Goal: Understand site structure: Understand site structure

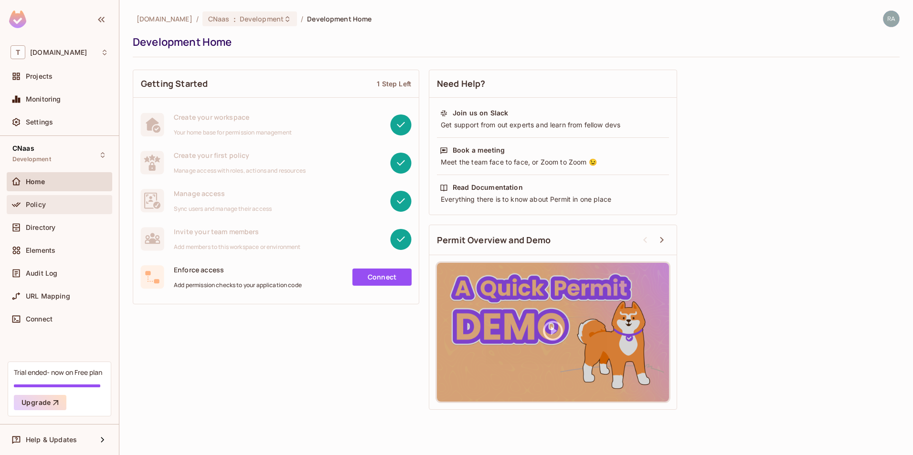
click at [30, 201] on span "Policy" at bounding box center [36, 205] width 20 height 8
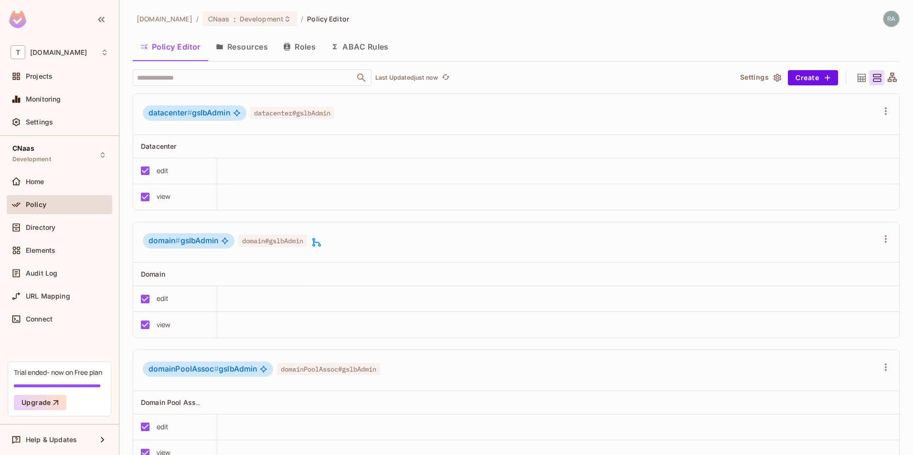
click at [245, 49] on button "Resources" at bounding box center [241, 47] width 67 height 24
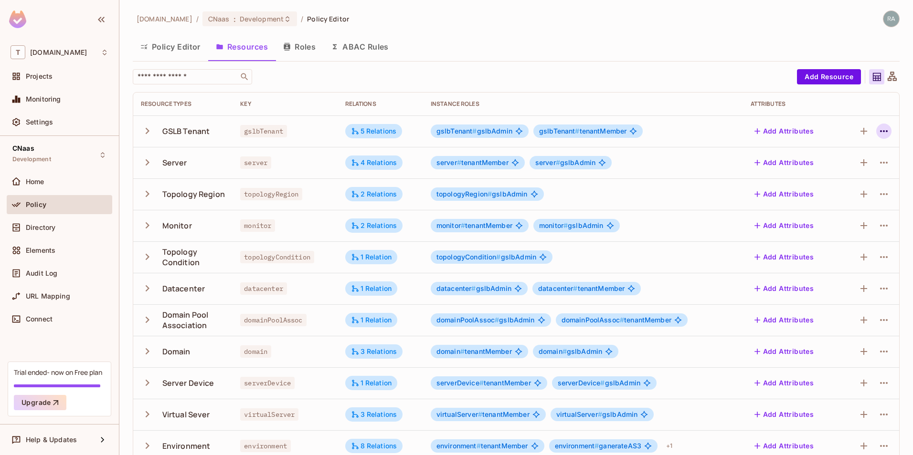
click at [878, 130] on icon "button" at bounding box center [883, 131] width 11 height 11
click at [846, 169] on div "Edit Resource" at bounding box center [835, 169] width 45 height 10
click at [210, 20] on span "CNaas" at bounding box center [218, 18] width 21 height 9
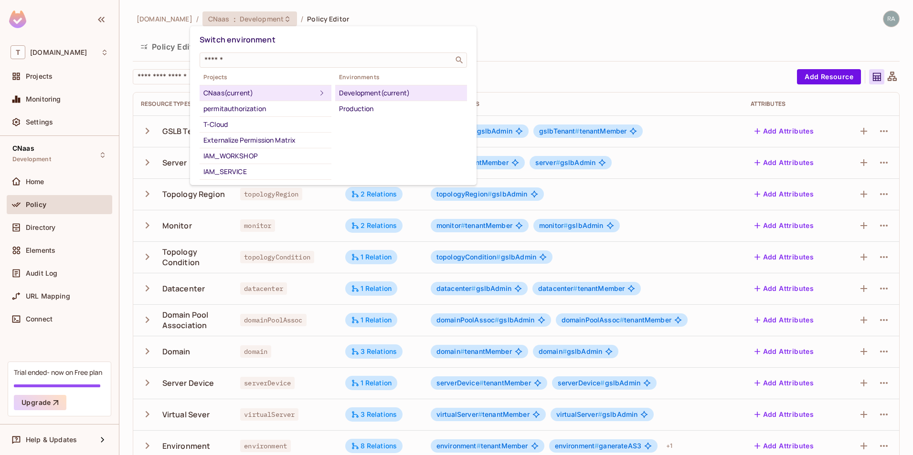
click at [586, 84] on div at bounding box center [456, 227] width 913 height 455
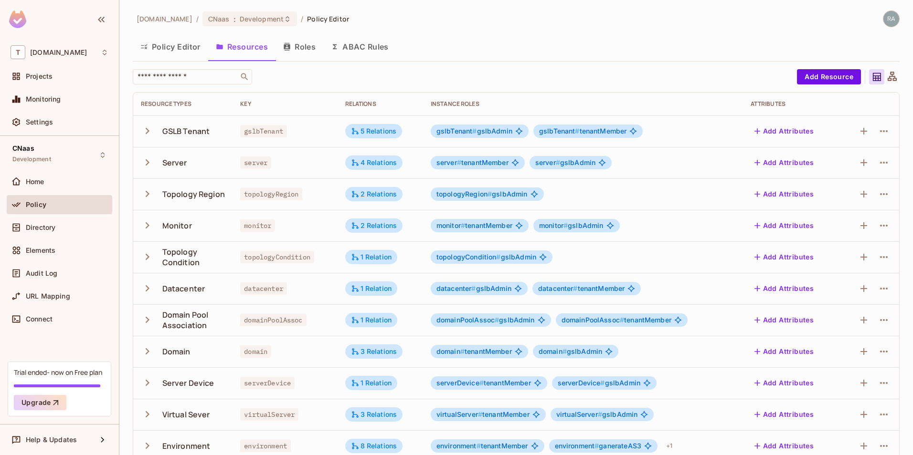
click at [305, 42] on button "Roles" at bounding box center [299, 47] width 48 height 24
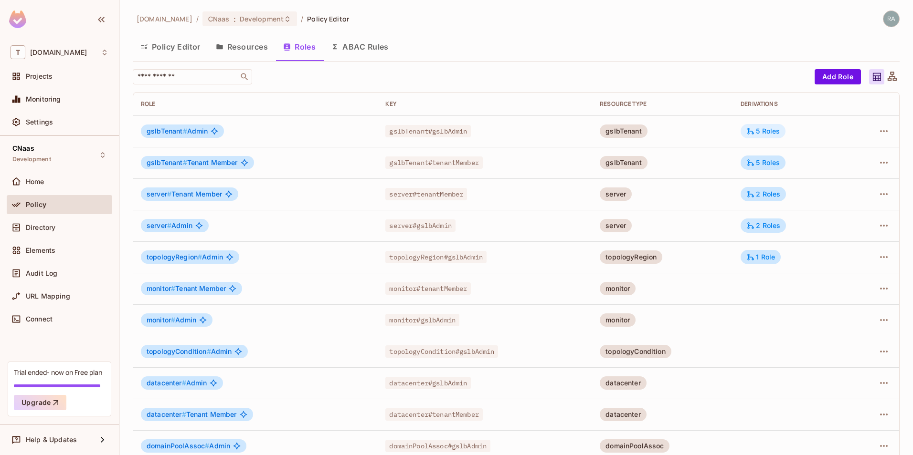
click at [760, 136] on div "5 Roles" at bounding box center [762, 131] width 45 height 14
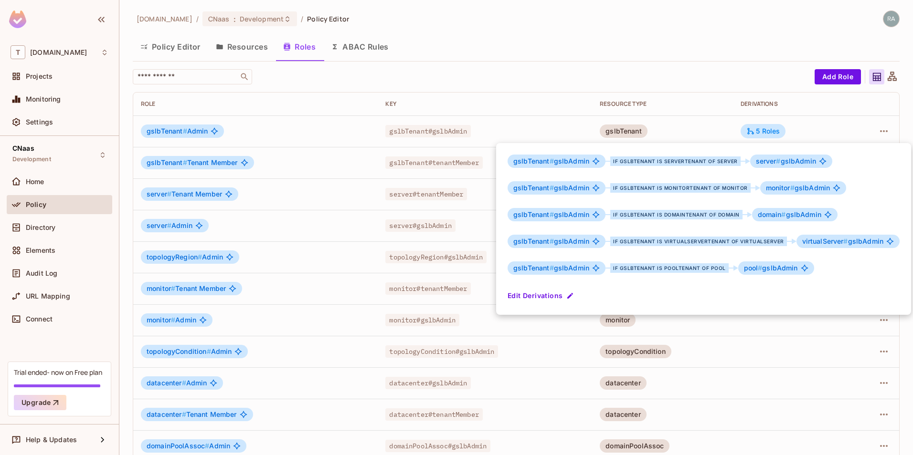
click at [562, 162] on span "gslbTenant # gslbAdmin" at bounding box center [551, 162] width 76 height 8
click at [739, 268] on div "pool # gslbAdmin" at bounding box center [776, 268] width 76 height 13
drag, startPoint x: 739, startPoint y: 268, endPoint x: 773, endPoint y: 268, distance: 34.9
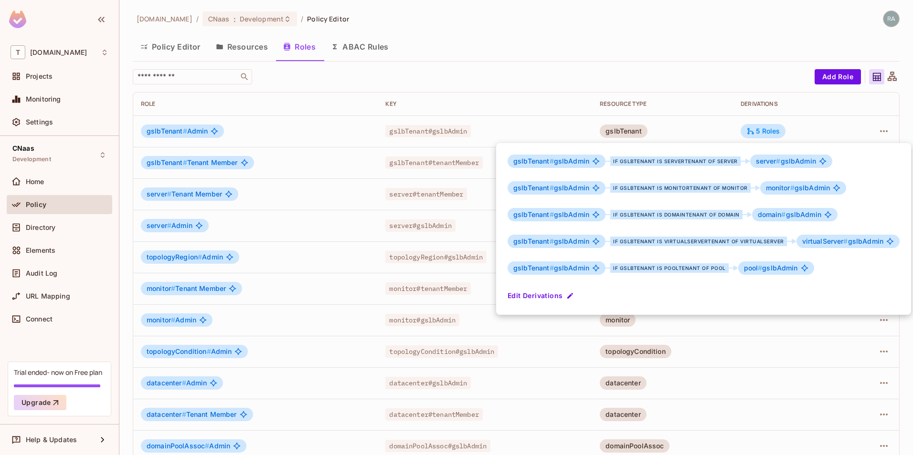
click at [773, 268] on span "pool # gslbAdmin" at bounding box center [771, 268] width 54 height 8
click at [695, 73] on div at bounding box center [456, 227] width 913 height 455
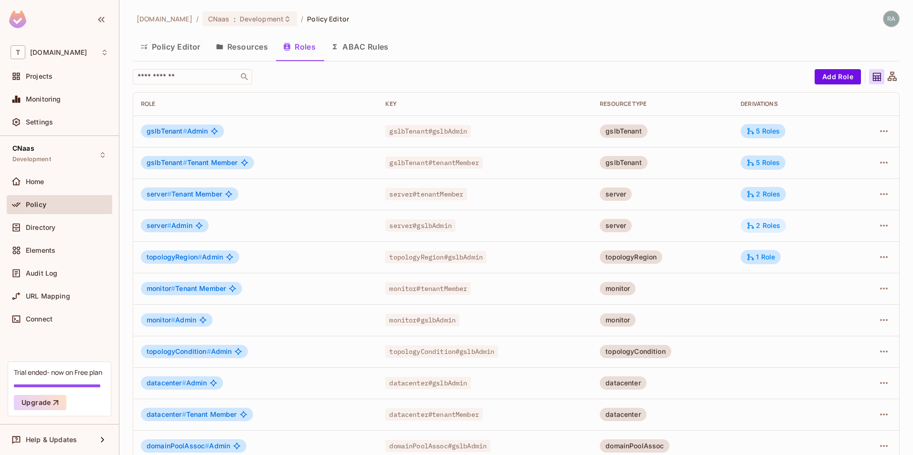
click at [762, 223] on div "2 Roles" at bounding box center [763, 226] width 34 height 9
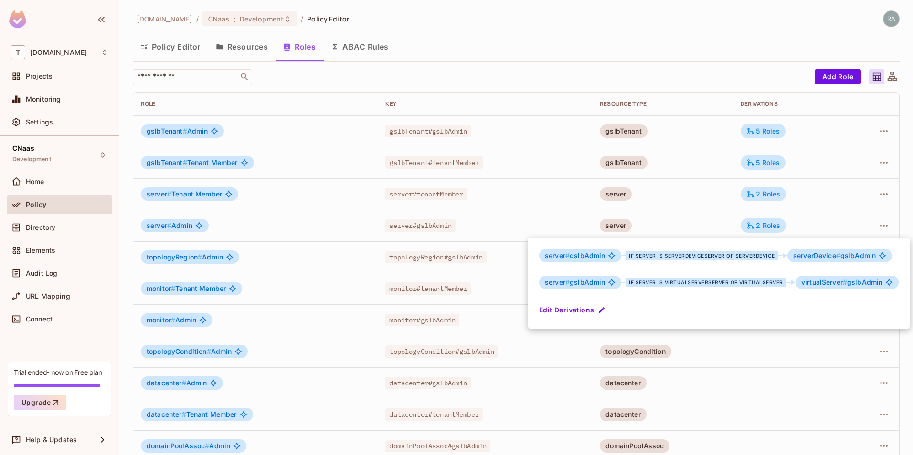
click at [551, 256] on span "server #" at bounding box center [557, 256] width 25 height 8
drag, startPoint x: 551, startPoint y: 256, endPoint x: 590, endPoint y: 255, distance: 39.1
click at [590, 255] on span "server # gslbAdmin" at bounding box center [575, 256] width 60 height 8
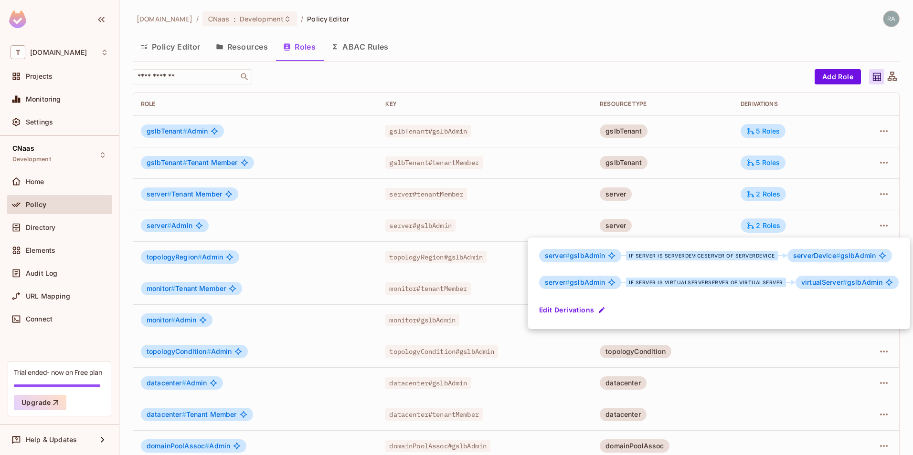
click at [464, 34] on div at bounding box center [456, 227] width 913 height 455
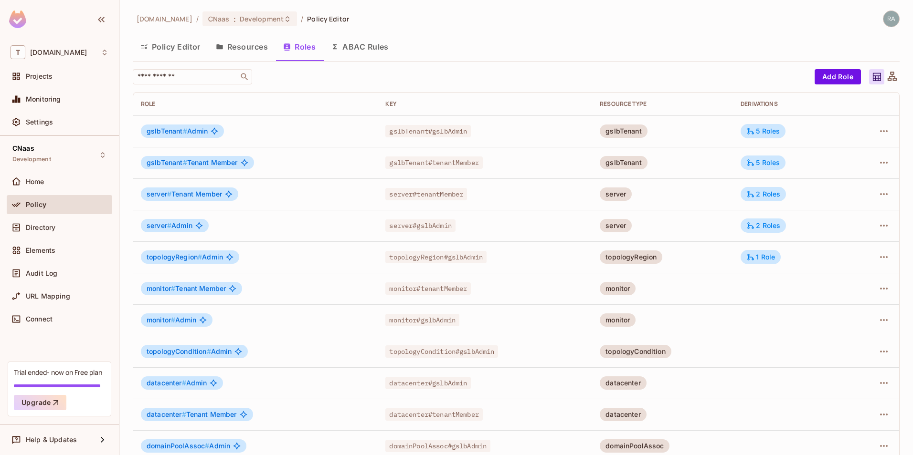
click at [217, 26] on div "[DOMAIN_NAME] / CNaas : Development / Policy Editor" at bounding box center [241, 19] width 216 height 17
click at [233, 22] on span ":" at bounding box center [234, 19] width 3 height 8
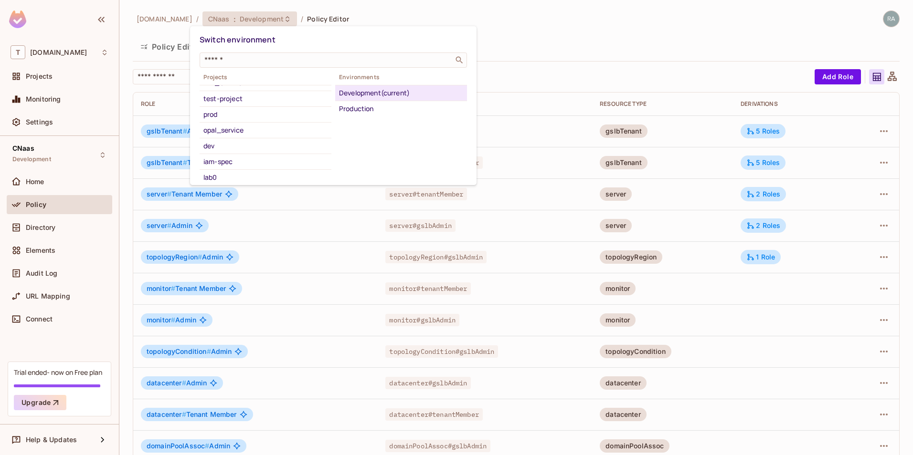
scroll to position [157, 0]
click at [253, 172] on div "Default Project" at bounding box center [265, 172] width 124 height 11
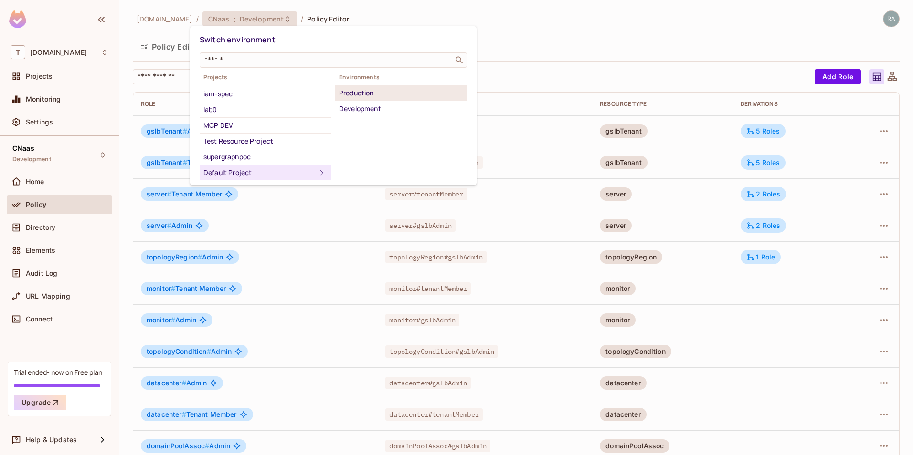
click at [371, 95] on div "Production" at bounding box center [401, 92] width 124 height 11
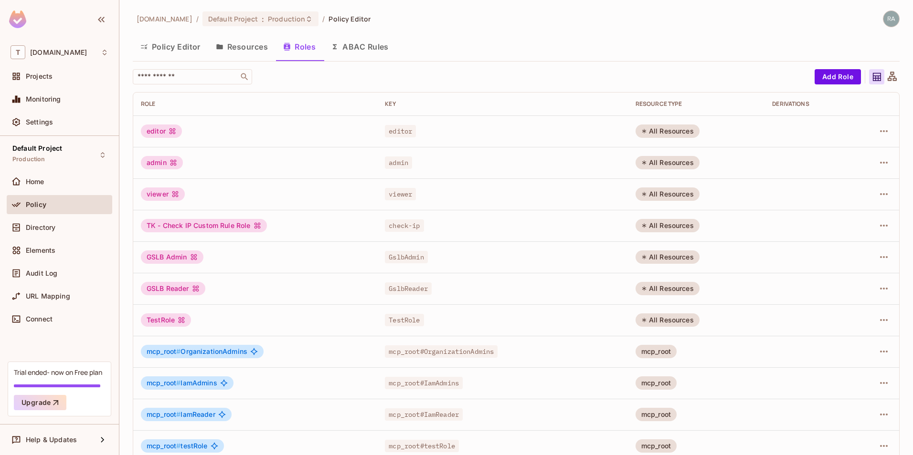
scroll to position [172, 0]
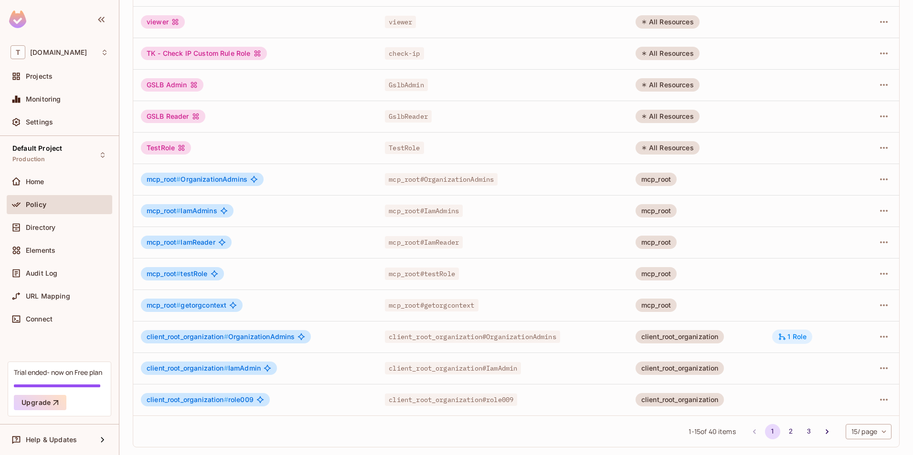
click at [787, 338] on div "1 Role" at bounding box center [792, 337] width 29 height 9
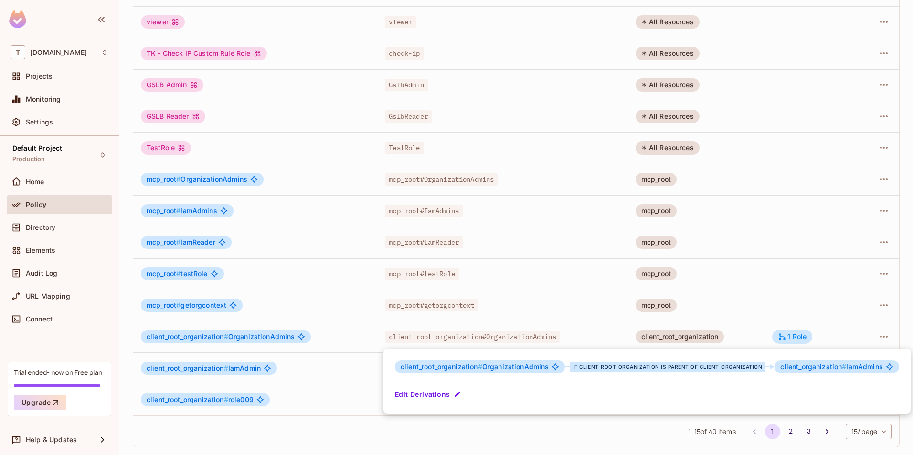
click at [510, 369] on span "client_root_organization # OrganizationAdmins" at bounding box center [475, 367] width 148 height 8
click at [863, 368] on span "client_organization # IamAdmins" at bounding box center [831, 367] width 102 height 8
click at [512, 366] on span "client_root_organization # OrganizationAdmins" at bounding box center [475, 367] width 148 height 8
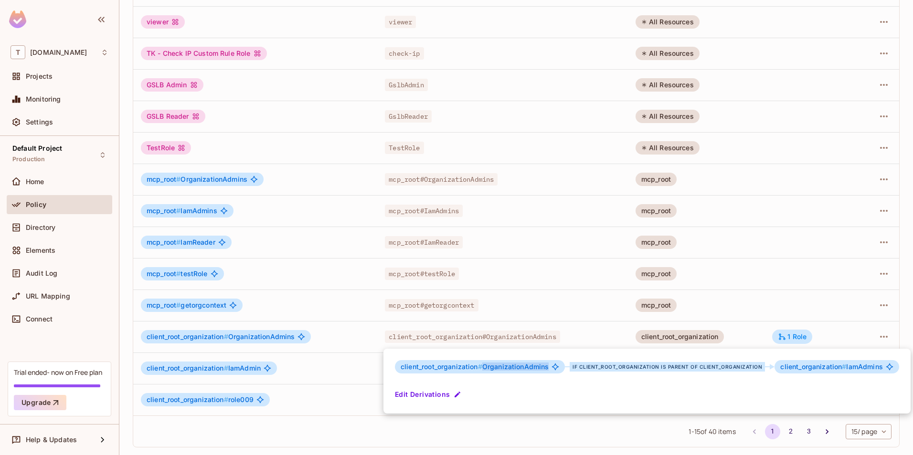
click at [512, 366] on span "client_root_organization # OrganizationAdmins" at bounding box center [475, 367] width 148 height 8
click at [865, 367] on span "client_organization # IamAdmins" at bounding box center [831, 367] width 102 height 8
click at [611, 256] on div at bounding box center [456, 227] width 913 height 455
